Goal: Information Seeking & Learning: Find specific fact

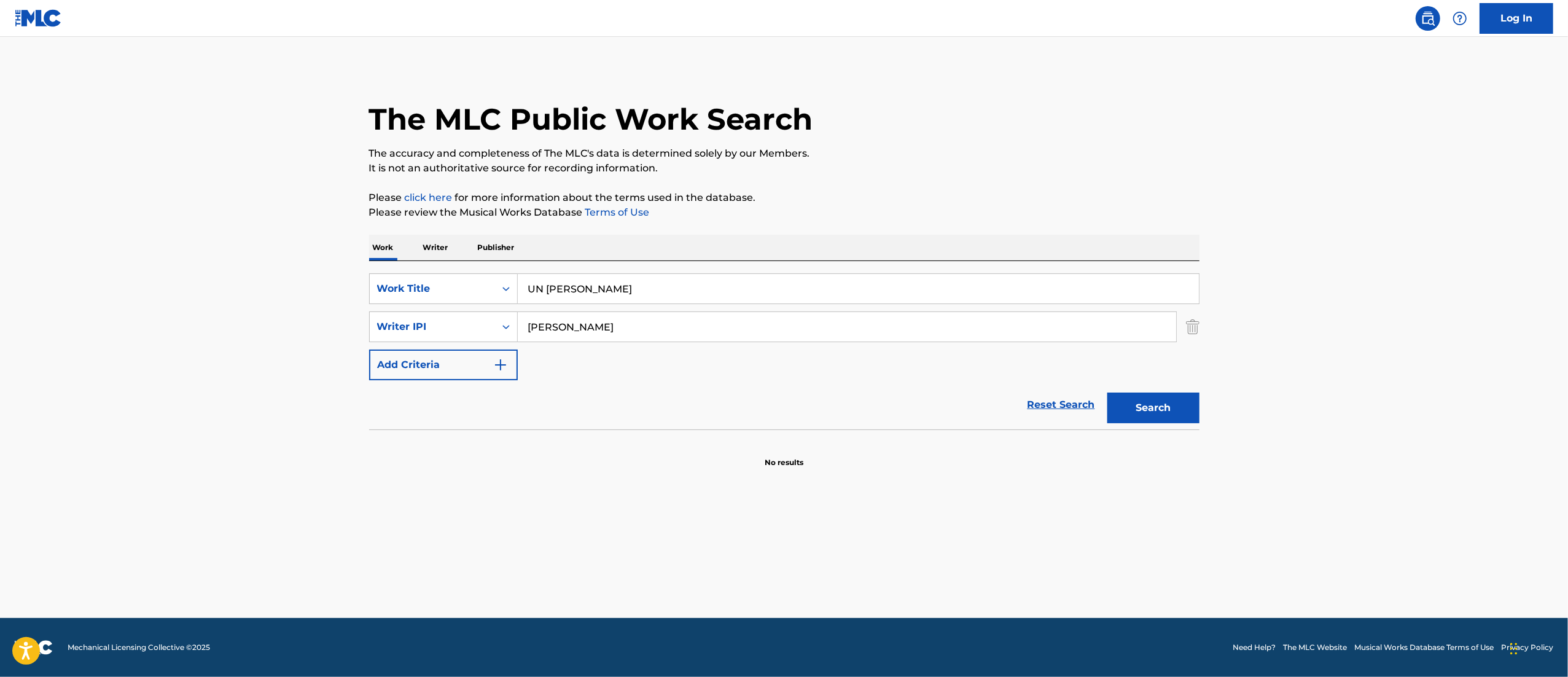
click at [610, 286] on input "UN [PERSON_NAME]" at bounding box center [858, 289] width 681 height 29
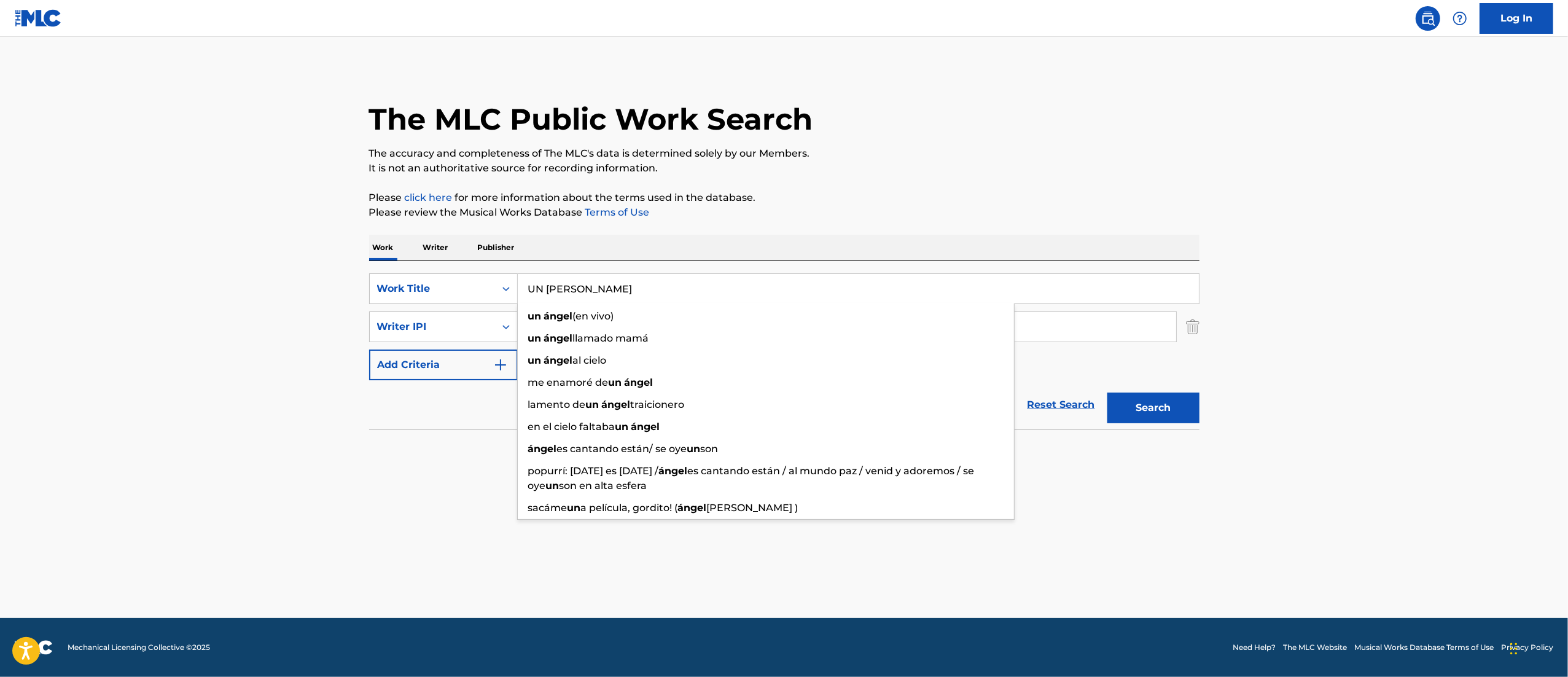
paste input "ESCRITO CON SANGRE"
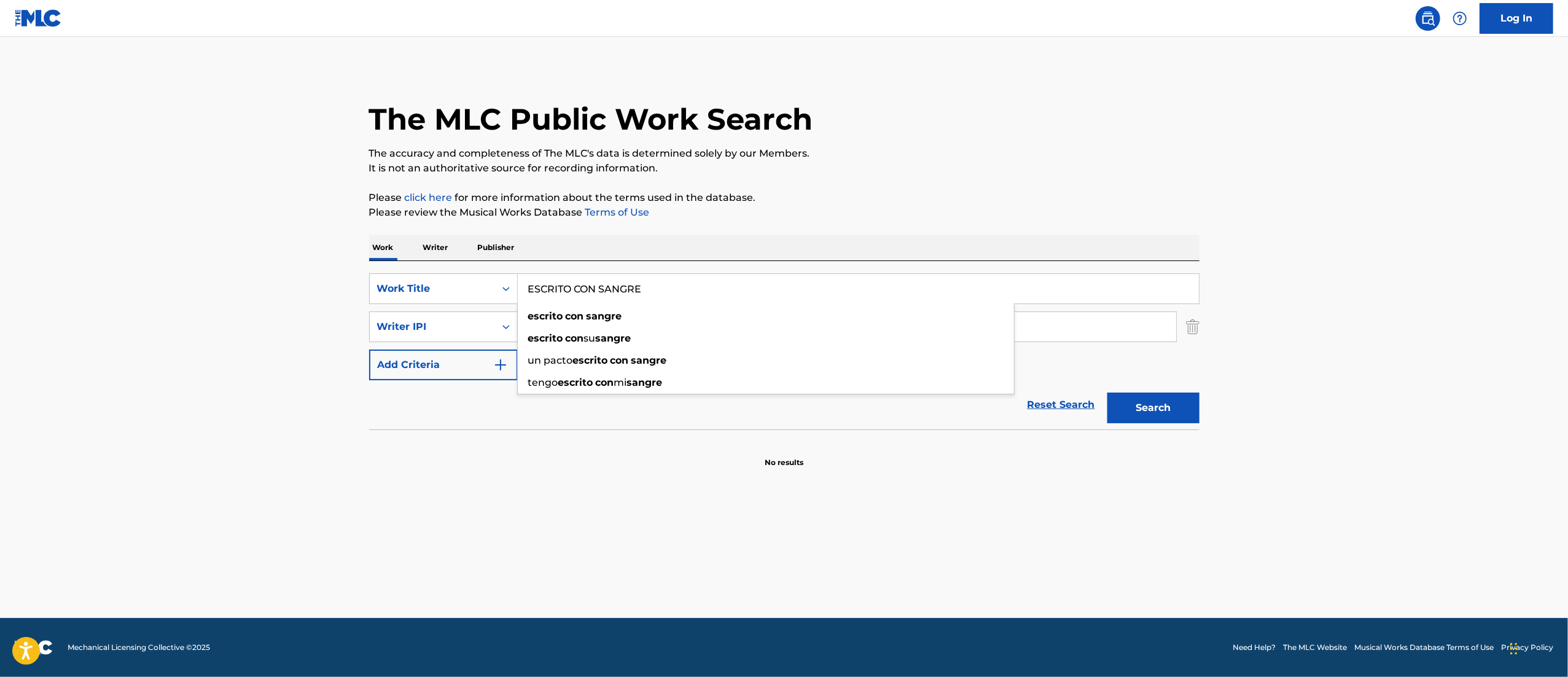
type input "ESCRITO CON SANGRE"
click at [975, 191] on p "Please click here for more information about the terms used in the database." at bounding box center [784, 197] width 830 height 15
click at [626, 307] on div "SearchWithCriteria141ef08e-e197-4d02-94f6-b4b601f192a7 Work Title ESCRITO CON S…" at bounding box center [784, 327] width 830 height 107
click at [614, 316] on input "[PERSON_NAME]" at bounding box center [847, 327] width 658 height 29
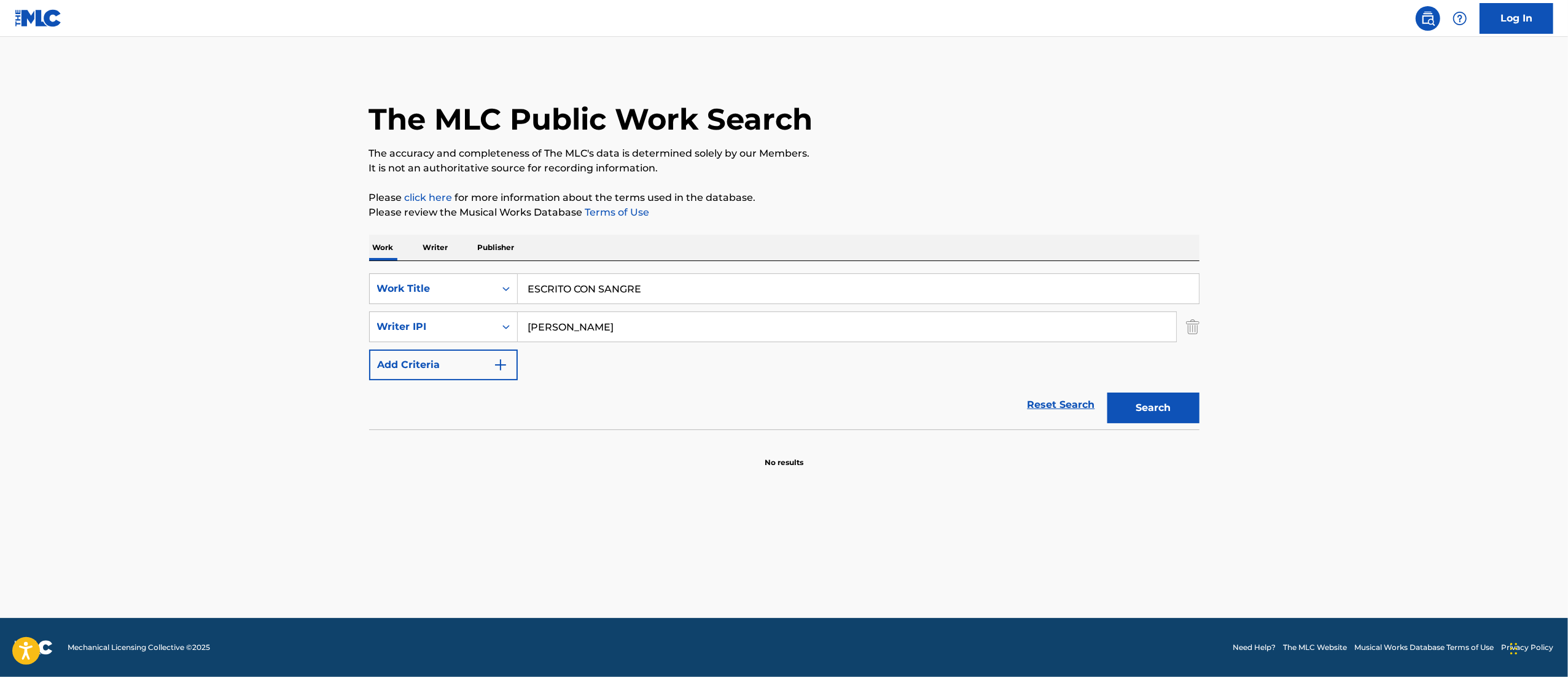
click at [614, 316] on input "[PERSON_NAME]" at bounding box center [847, 327] width 658 height 29
paste input "[PERSON_NAME]"
click at [1107, 392] on button "Search" at bounding box center [1153, 408] width 93 height 31
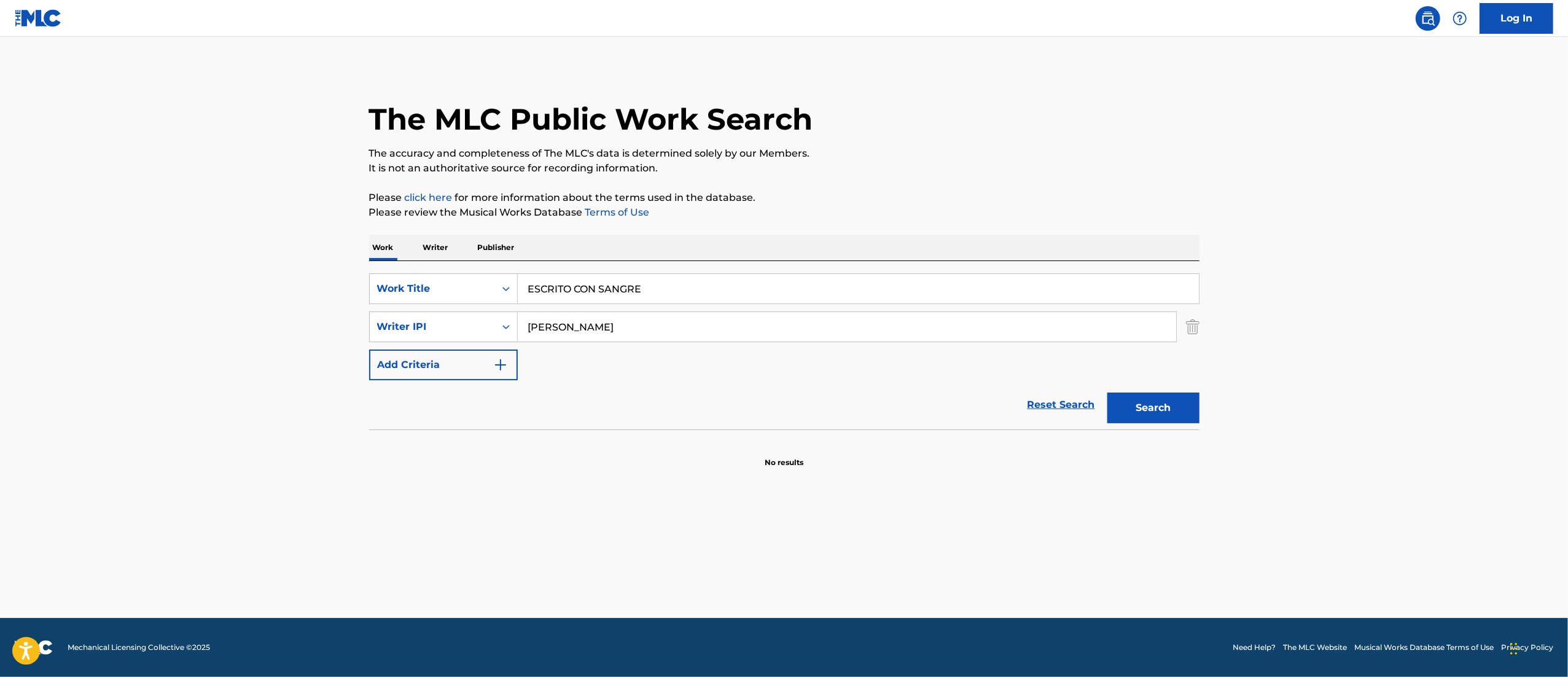
click at [1107, 392] on button "Search" at bounding box center [1153, 408] width 93 height 31
click at [597, 327] on input "[PERSON_NAME]" at bounding box center [847, 327] width 658 height 29
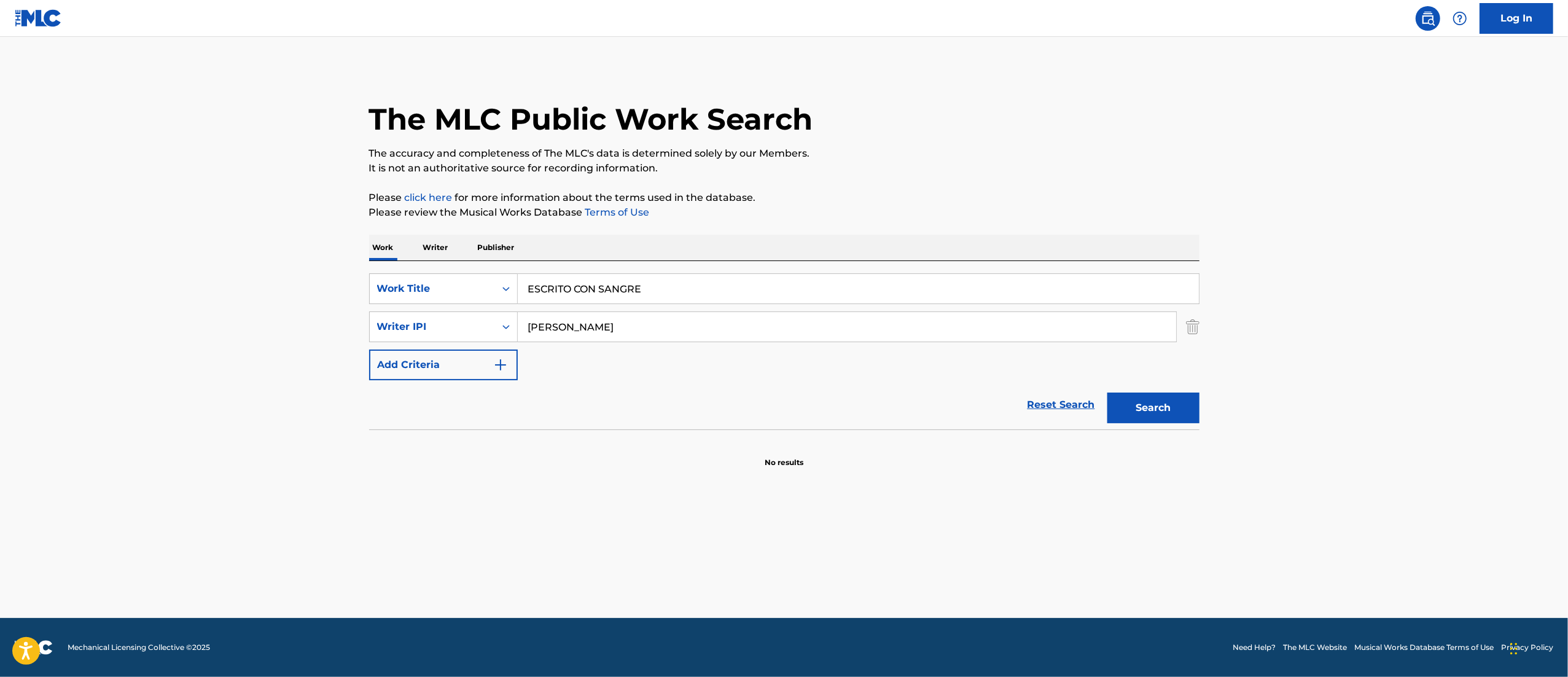
click at [597, 327] on input "[PERSON_NAME]" at bounding box center [847, 327] width 658 height 29
paste input "645338535"
click at [599, 327] on input "00645338535" at bounding box center [847, 327] width 658 height 29
type input "00645338535"
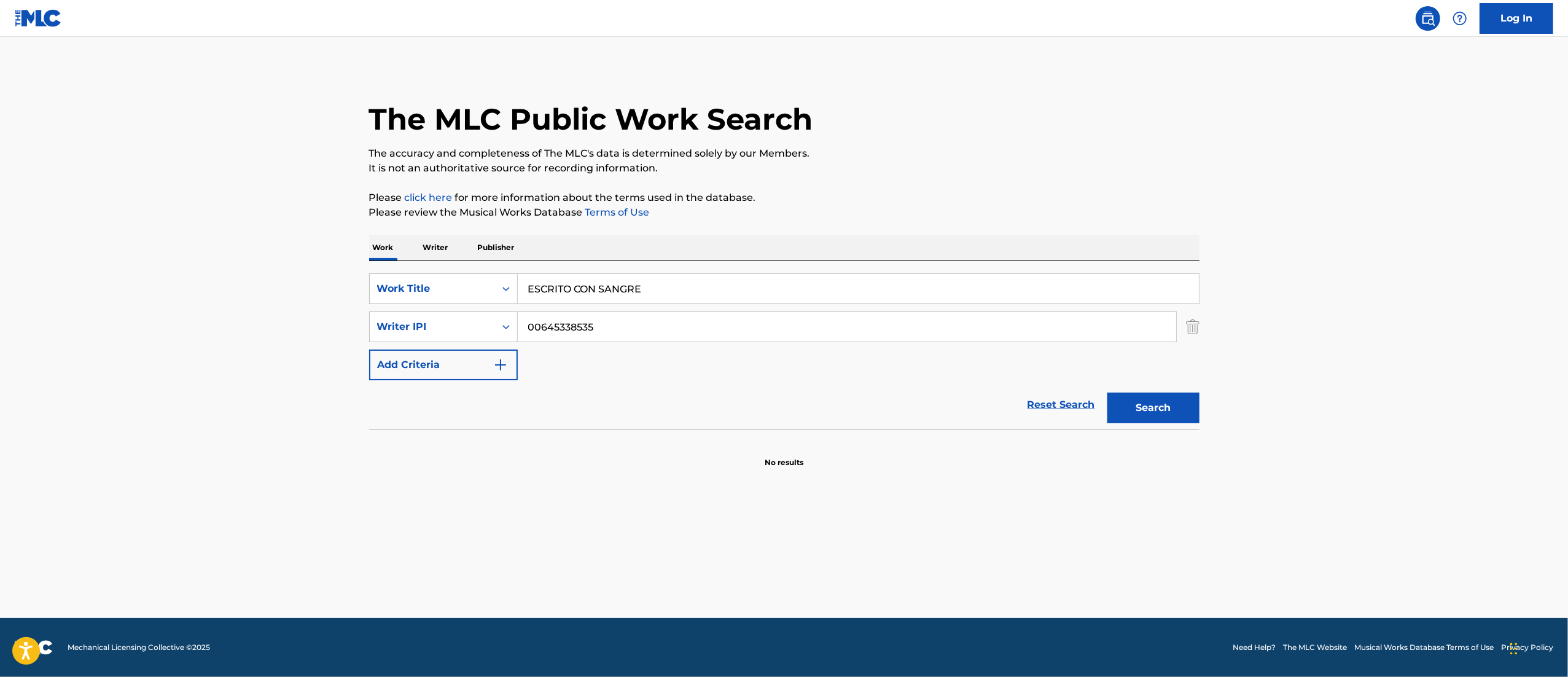
click at [1180, 419] on button "Search" at bounding box center [1153, 408] width 93 height 31
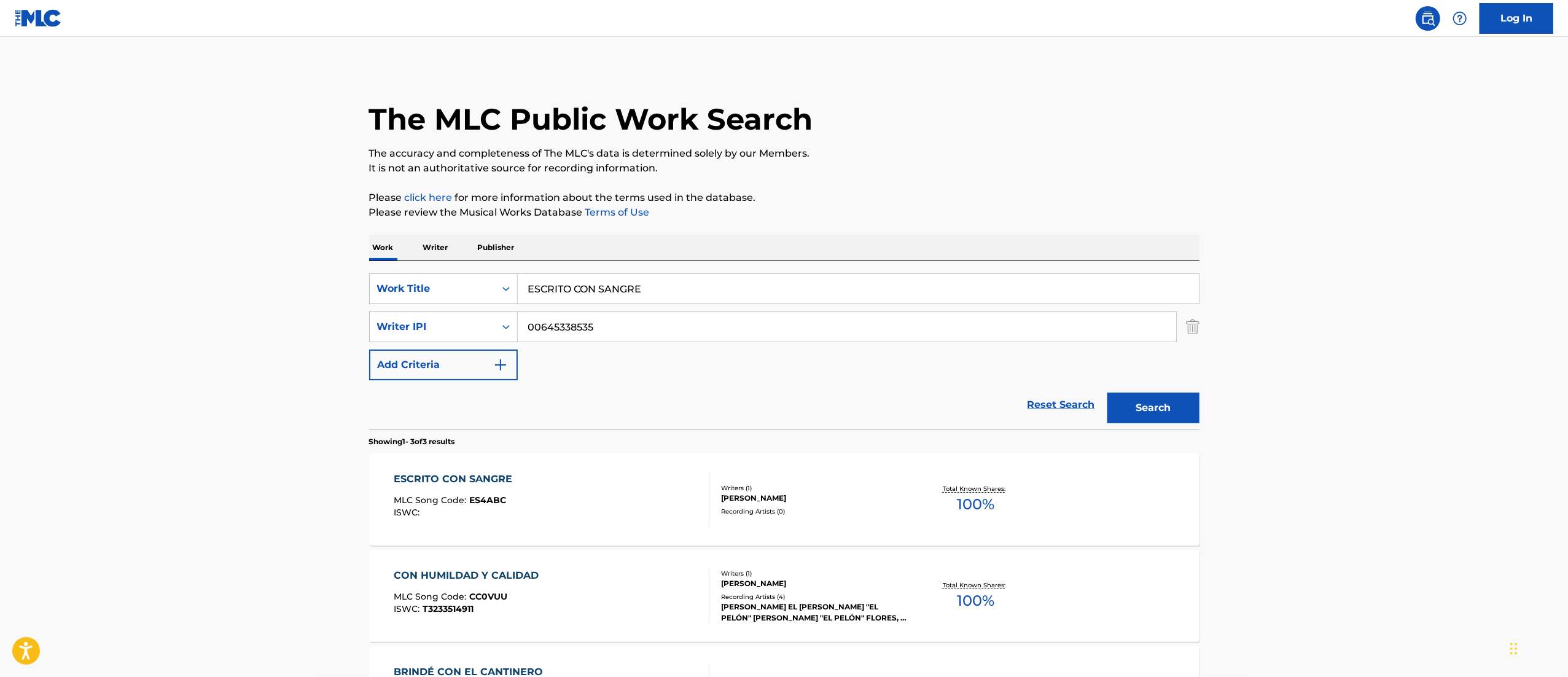
click at [606, 512] on div "ESCRITO CON SANGRE MLC Song Code : ES4ABC ISWC :" at bounding box center [551, 499] width 315 height 56
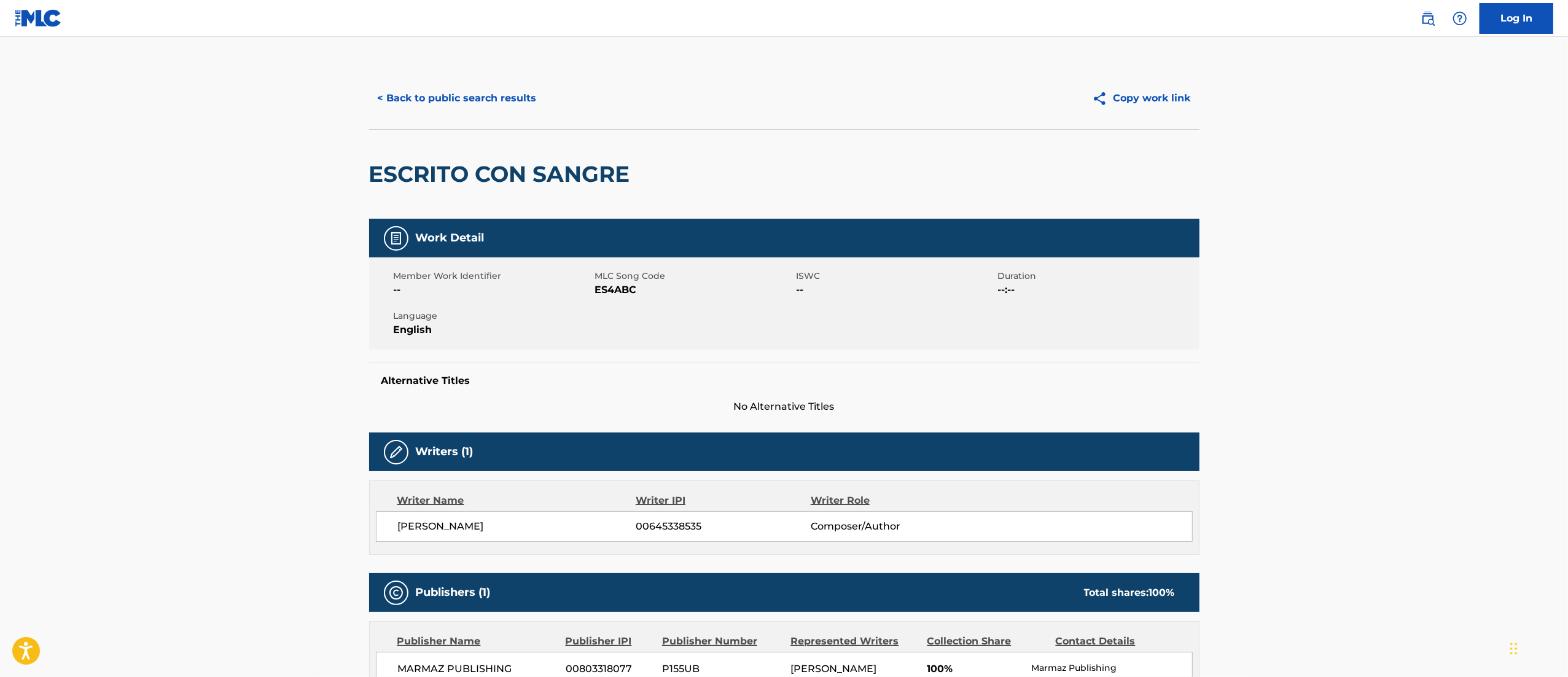
click at [344, 64] on main "< Back to public search results Copy work link ESCRITO CON SANGRE Work Detail M…" at bounding box center [784, 437] width 1568 height 801
click at [445, 103] on button "< Back to public search results" at bounding box center [458, 99] width 177 height 31
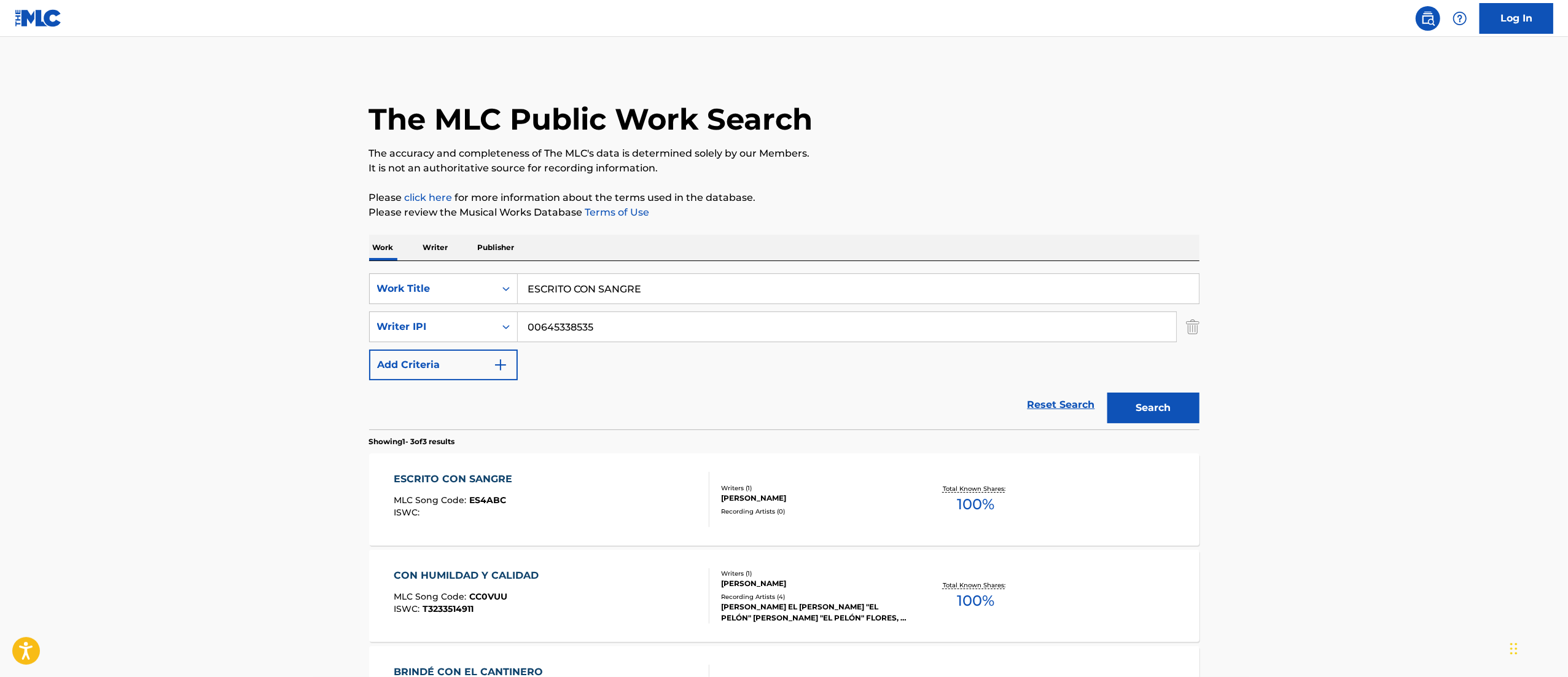
click at [582, 290] on input "ESCRITO CON SANGRE" at bounding box center [858, 289] width 681 height 29
paste input "ASÍ MUERA ENGUAYABADA"
type input "ASÍ MUERA ENGUAYABADA"
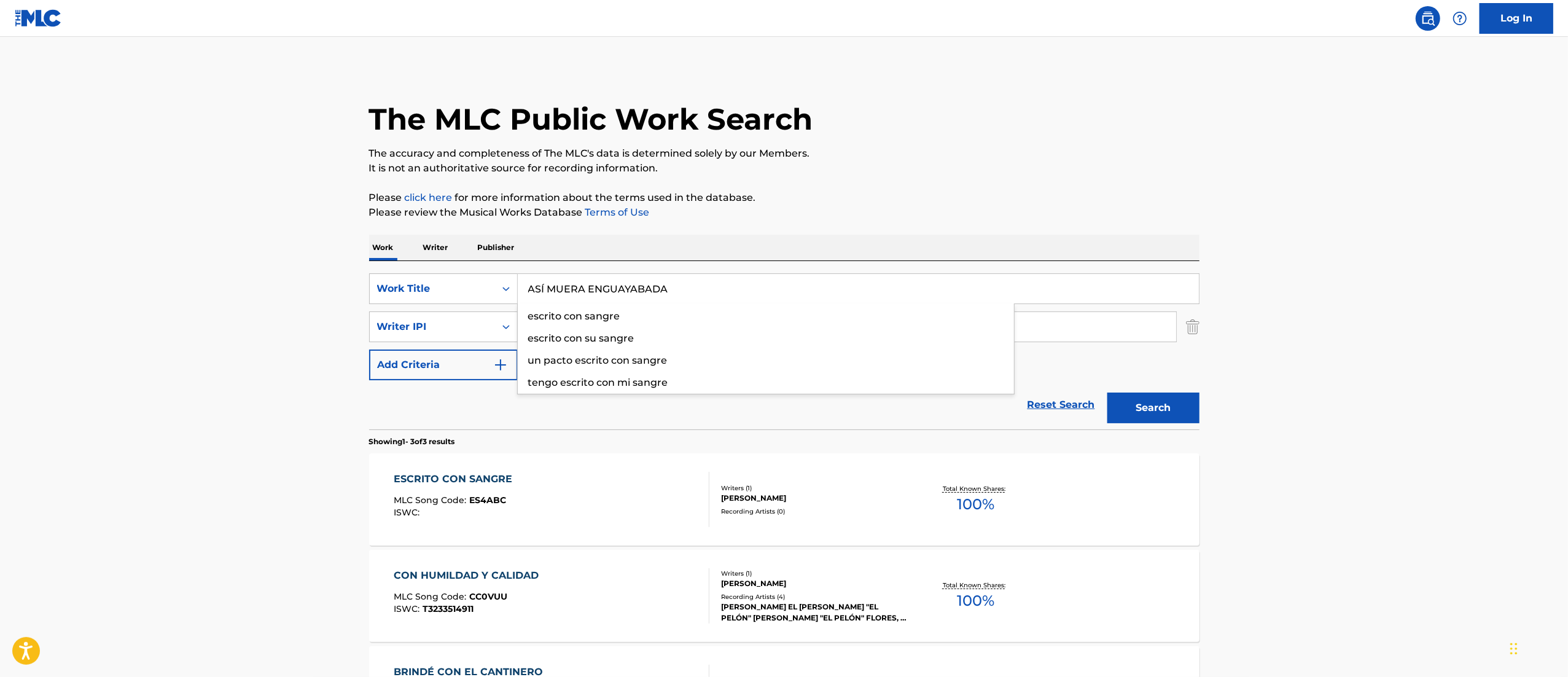
click at [1107, 392] on button "Search" at bounding box center [1153, 408] width 93 height 31
click at [1470, 262] on main "The MLC Public Work Search The accuracy and completeness of The MLC's data is d…" at bounding box center [784, 467] width 1568 height 861
click at [709, 494] on div "Writers ( 1 ) [PERSON_NAME] Recording Artists ( 0 )" at bounding box center [808, 500] width 197 height 33
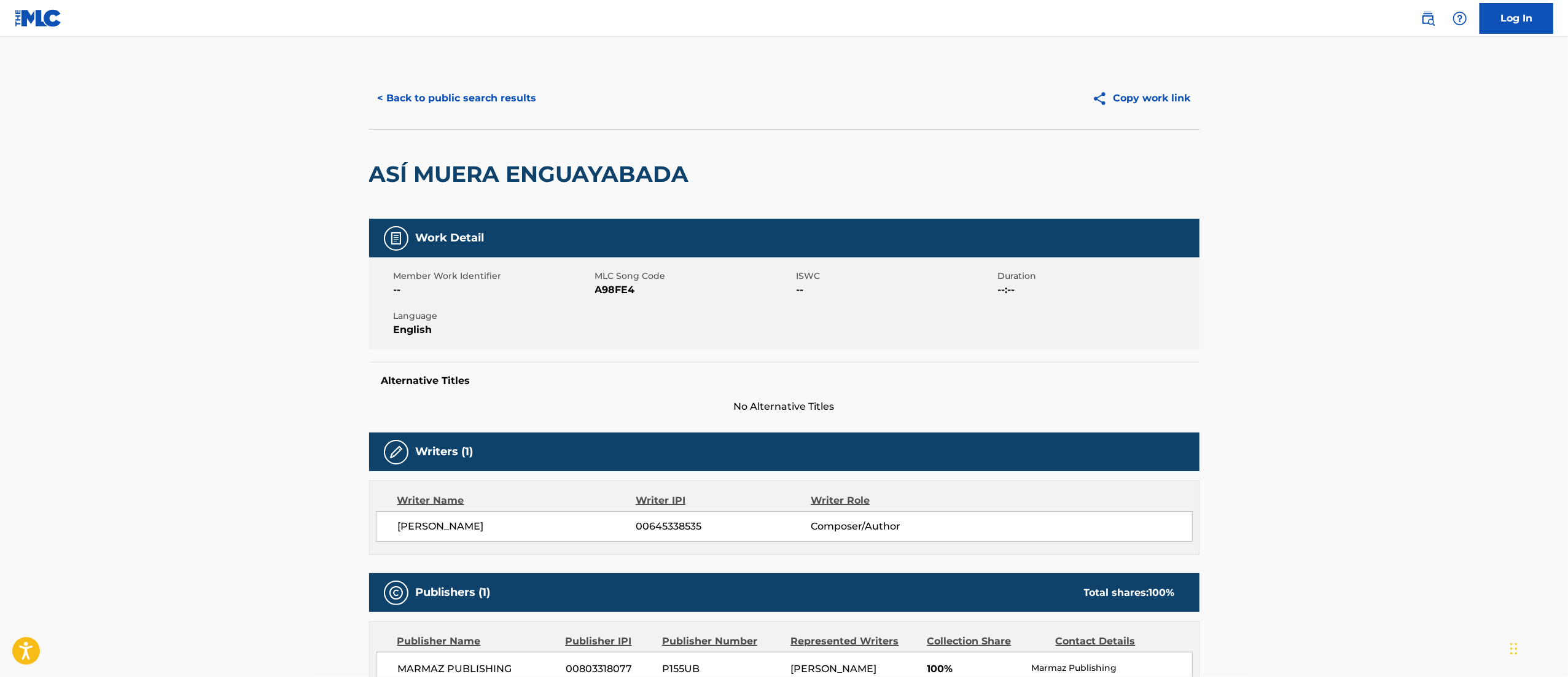
click at [510, 96] on button "< Back to public search results" at bounding box center [458, 99] width 177 height 31
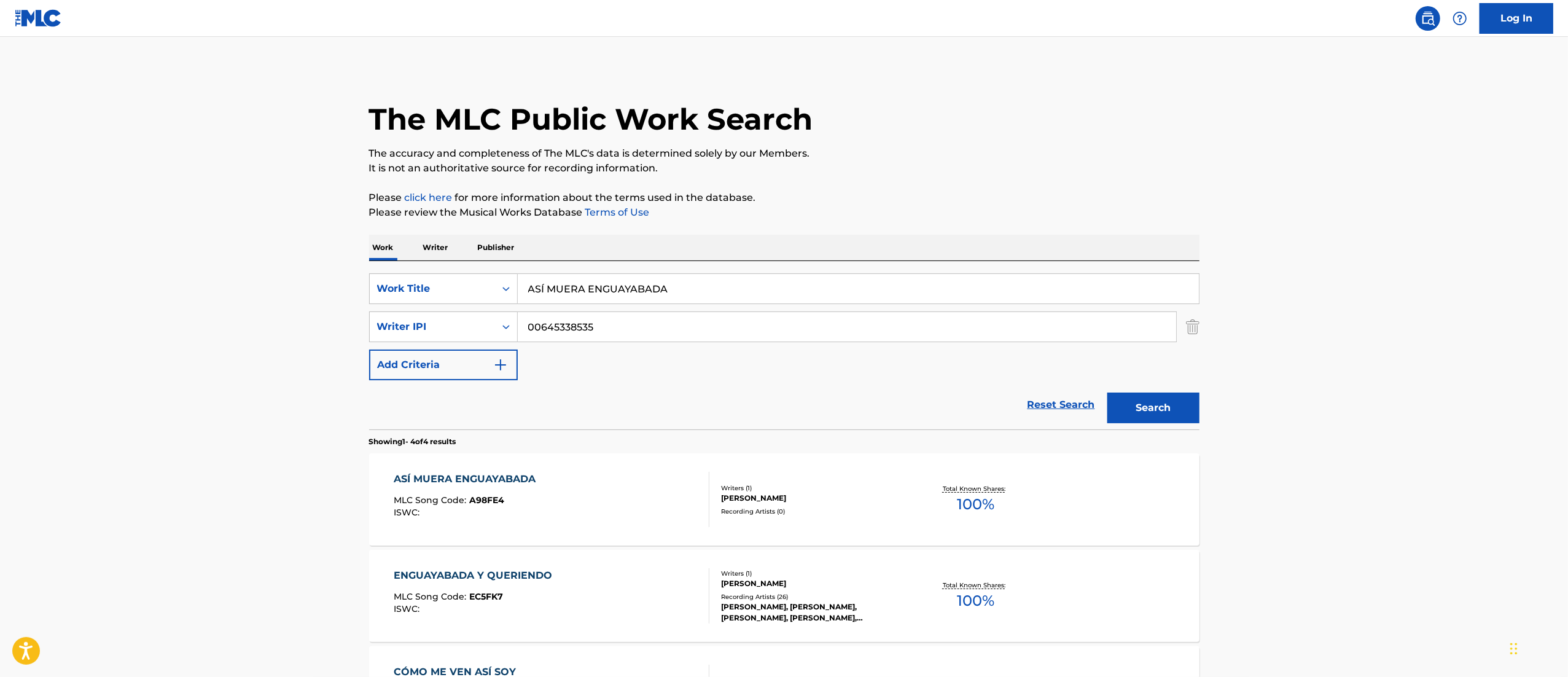
click at [661, 289] on input "ASÍ MUERA ENGUAYABADA" at bounding box center [858, 289] width 681 height 29
paste input "TRES CORAZONES PECARON"
type input "TRES CORAZONES PECARON"
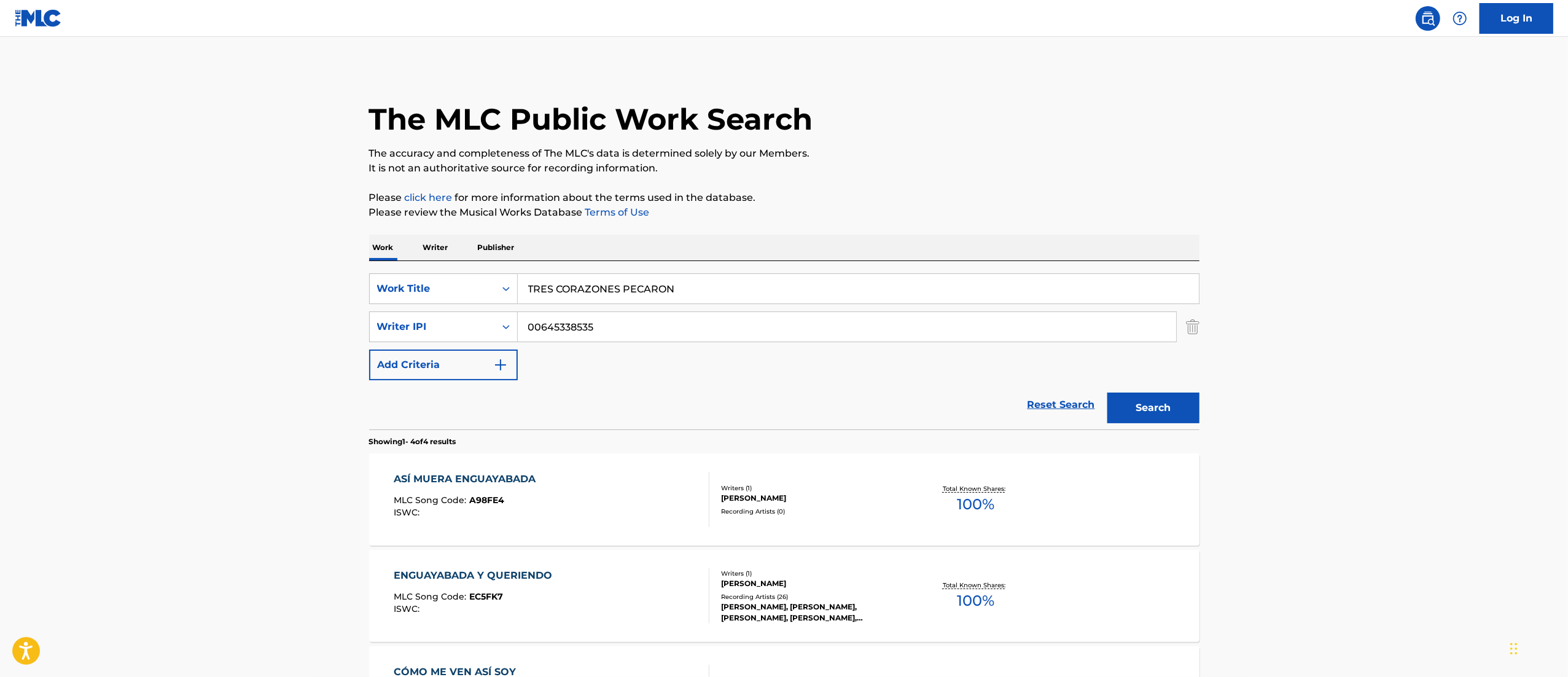
click at [1126, 404] on button "Search" at bounding box center [1153, 408] width 93 height 31
click at [858, 495] on div "[PERSON_NAME]" at bounding box center [813, 498] width 185 height 11
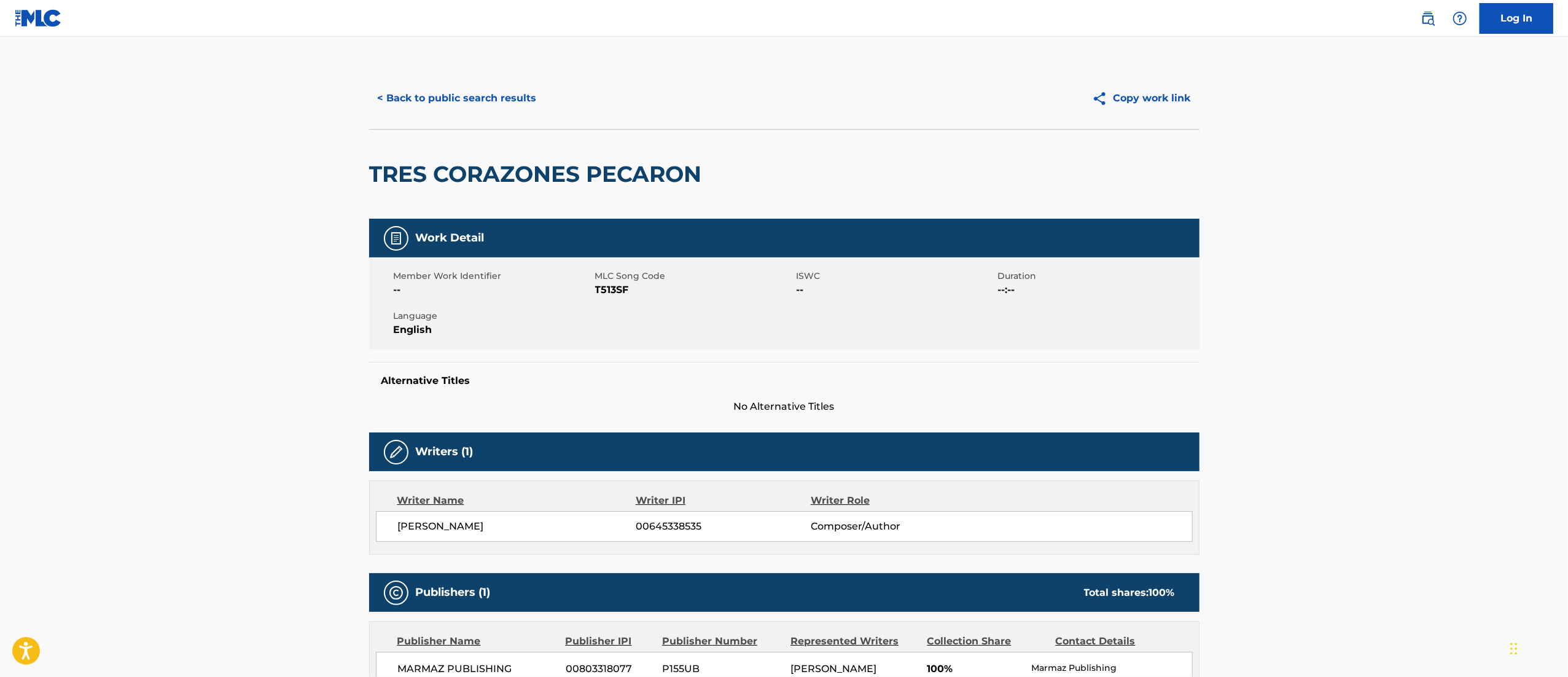
click at [454, 94] on button "< Back to public search results" at bounding box center [458, 99] width 177 height 31
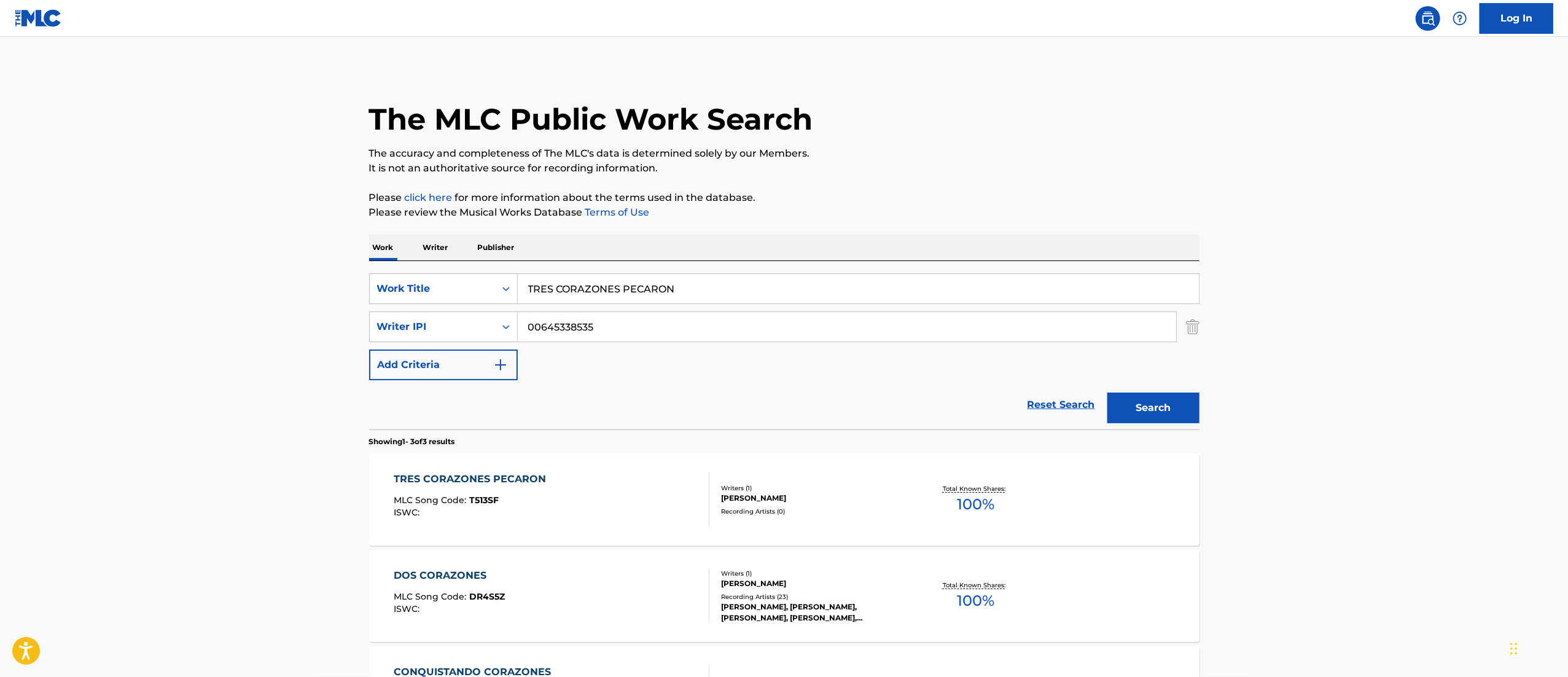
click at [562, 506] on div "TRES CORAZONES PECARON MLC Song Code : T513SF ISWC :" at bounding box center [551, 499] width 315 height 56
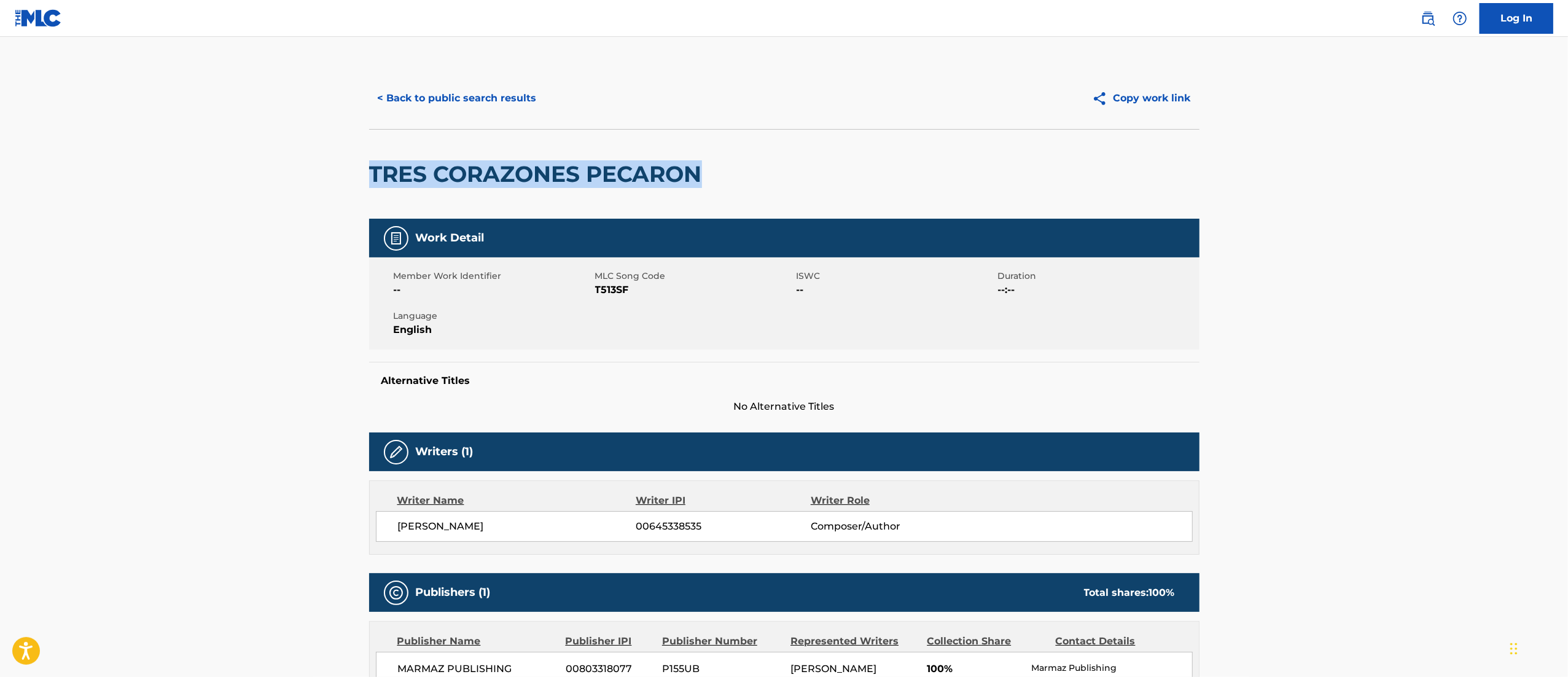
drag, startPoint x: 757, startPoint y: 177, endPoint x: 242, endPoint y: 179, distance: 515.0
click at [242, 179] on main "< Back to public search results Copy work link TRES CORAZONES PECARON Work Deta…" at bounding box center [784, 437] width 1568 height 801
copy h2 "TRES CORAZONES PECARON"
